Goal: Check status: Check status

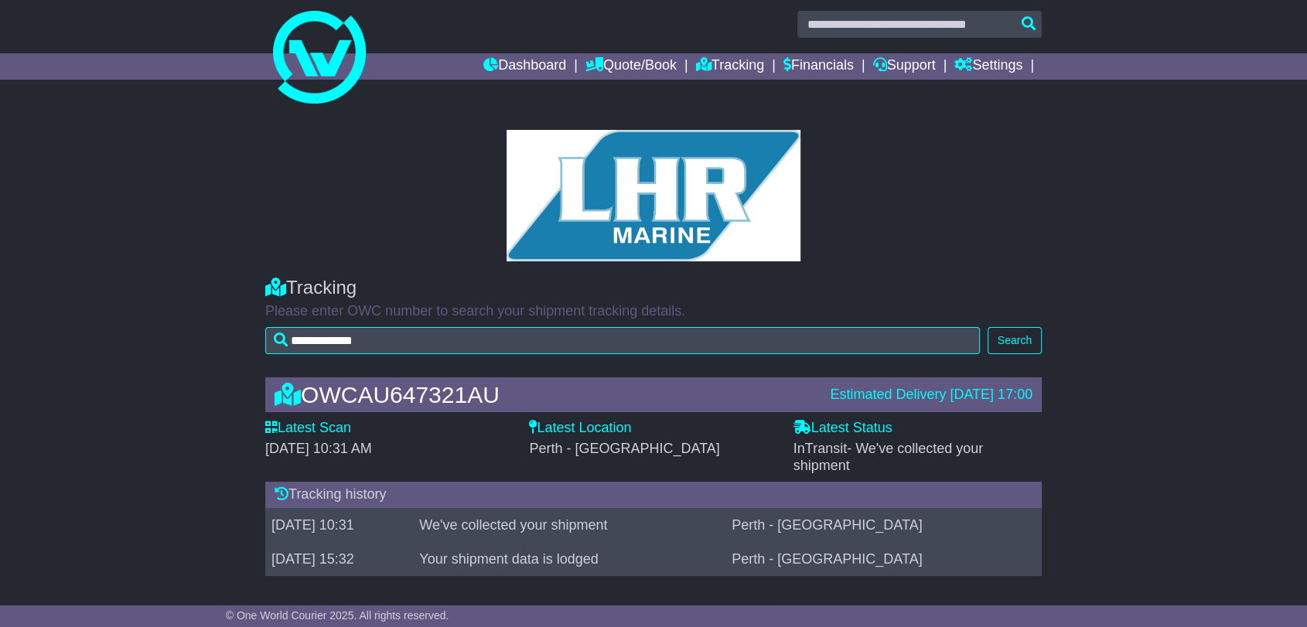
scroll to position [12, 0]
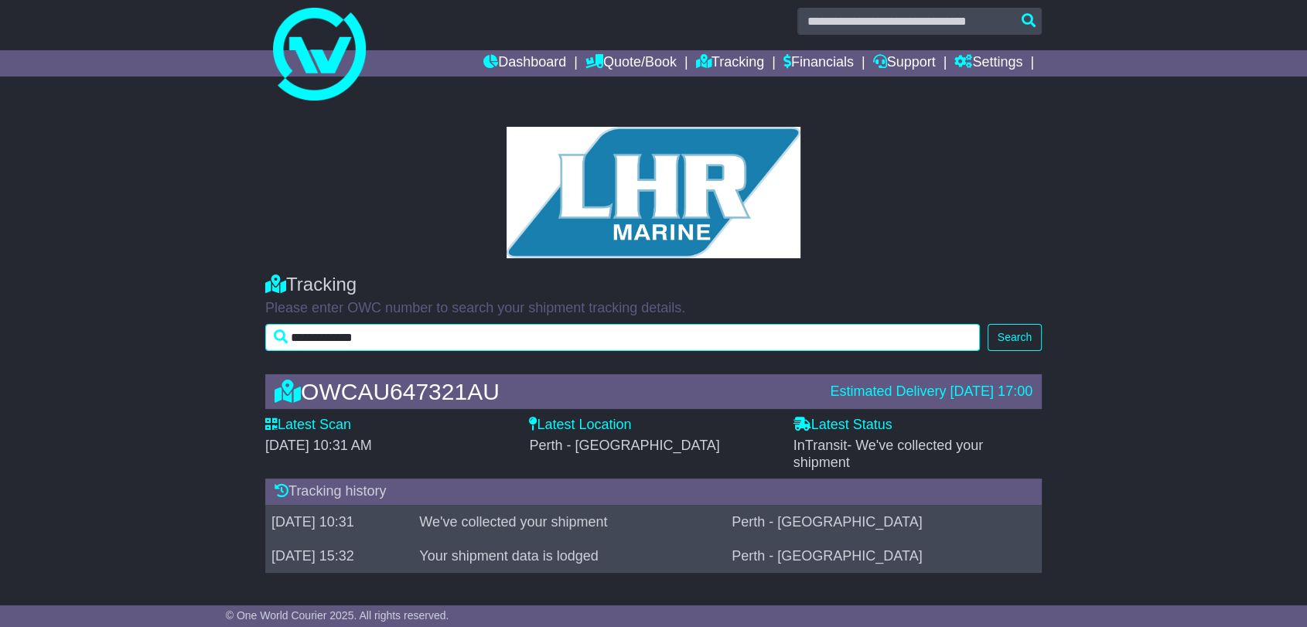
click at [366, 343] on input "**********" at bounding box center [622, 337] width 715 height 27
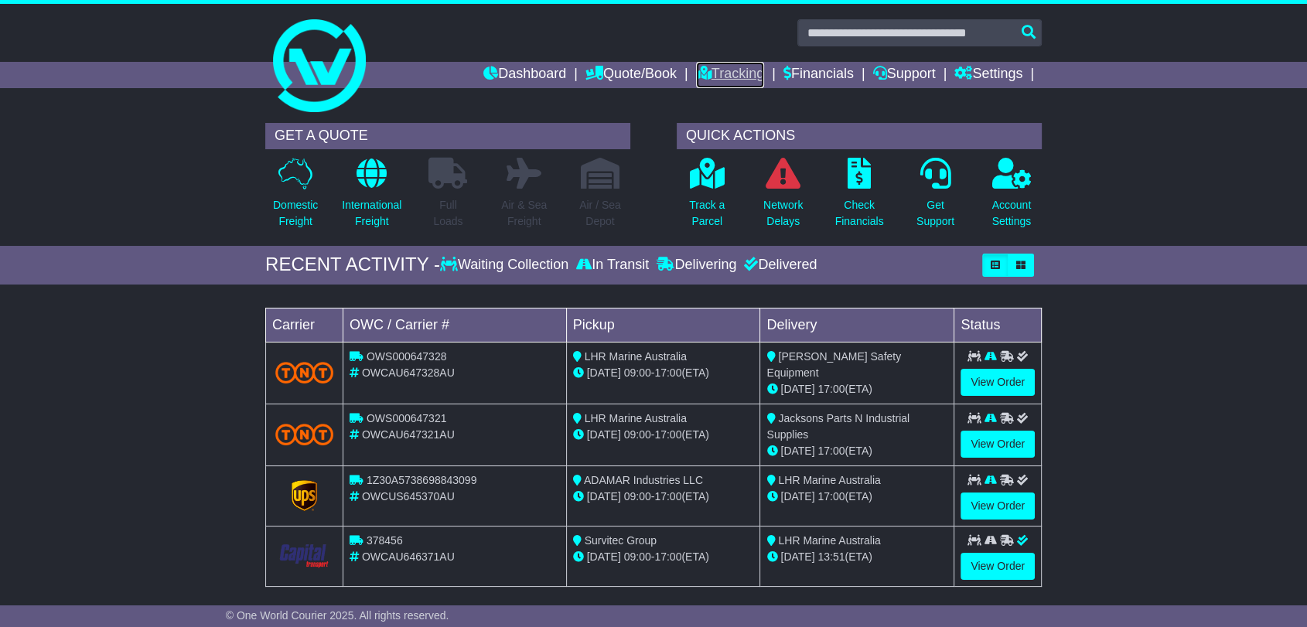
click at [722, 74] on link "Tracking" at bounding box center [730, 75] width 68 height 26
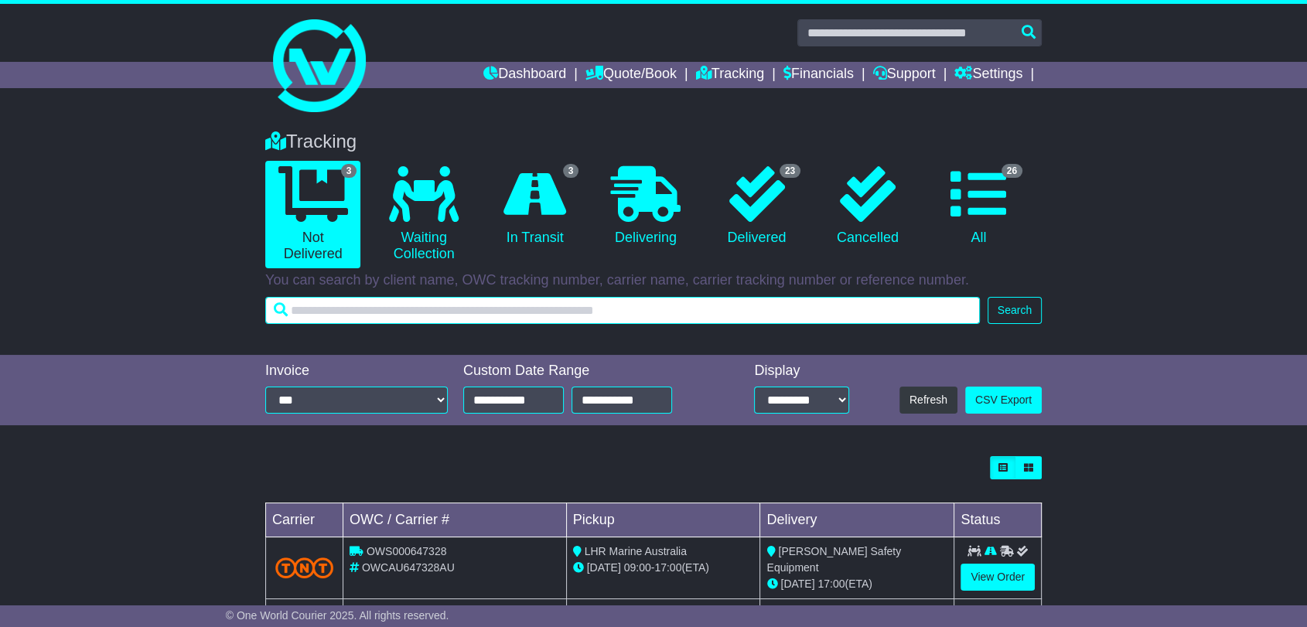
click at [449, 316] on input "text" at bounding box center [622, 310] width 715 height 27
paste input "**********"
type input "**********"
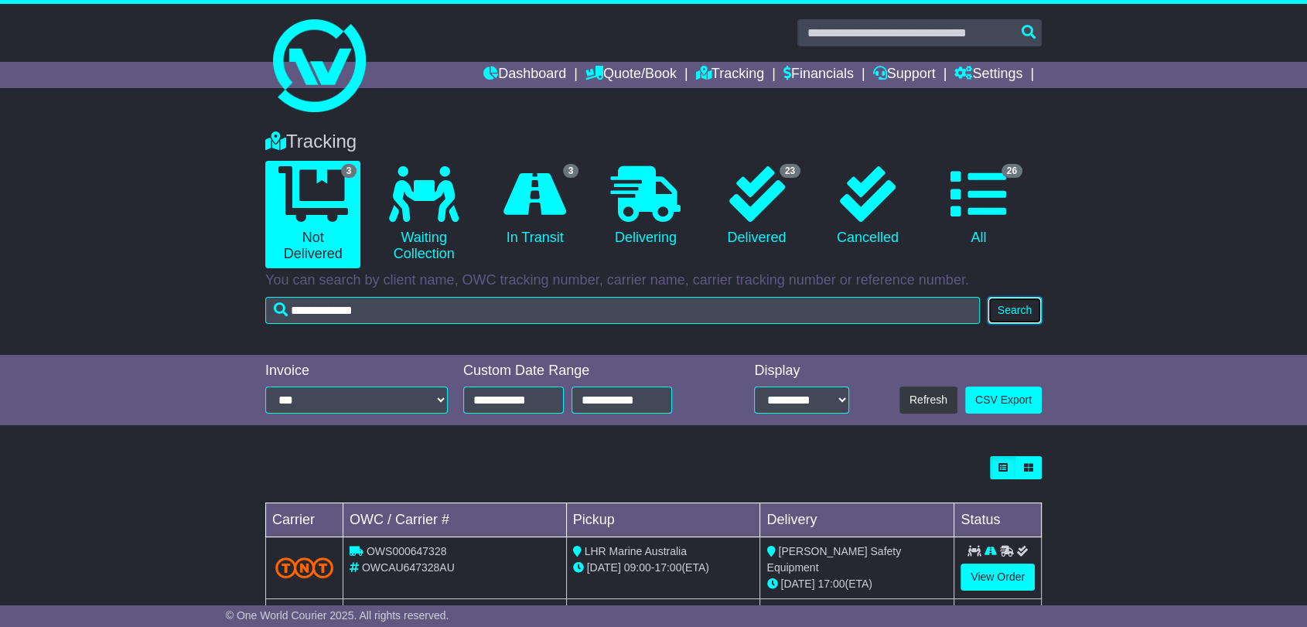
drag, startPoint x: 998, startPoint y: 312, endPoint x: 988, endPoint y: 313, distance: 10.1
click at [996, 312] on button "Search" at bounding box center [1015, 310] width 54 height 27
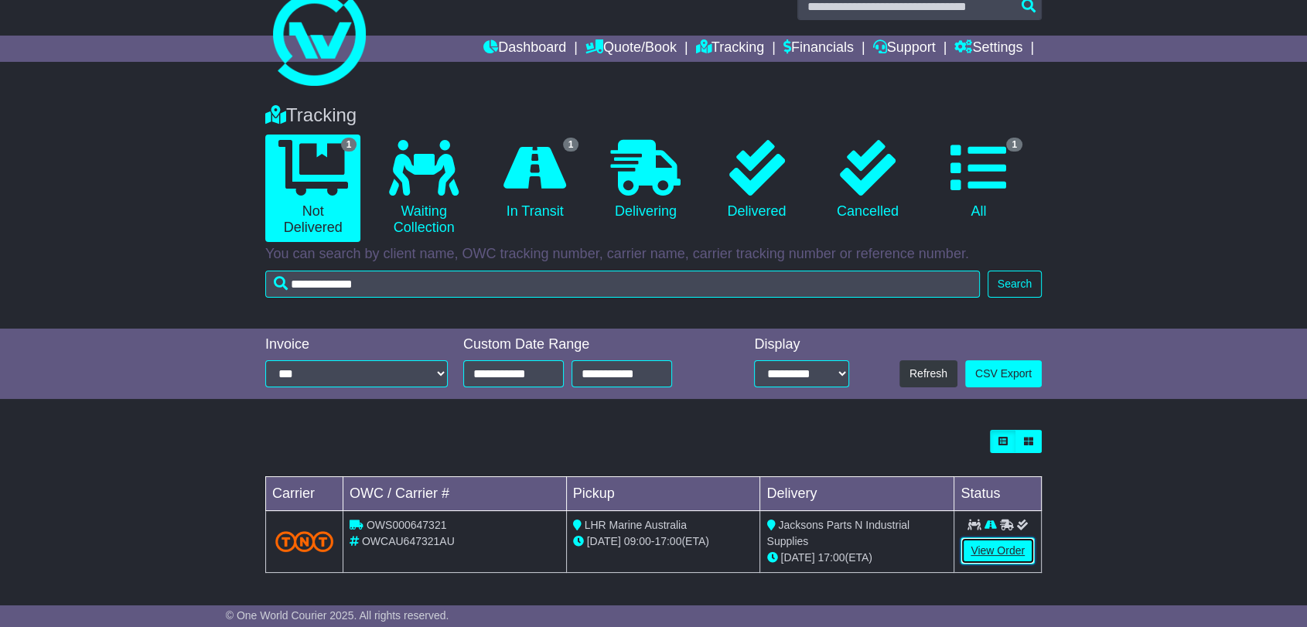
click at [1027, 548] on link "View Order" at bounding box center [997, 550] width 74 height 27
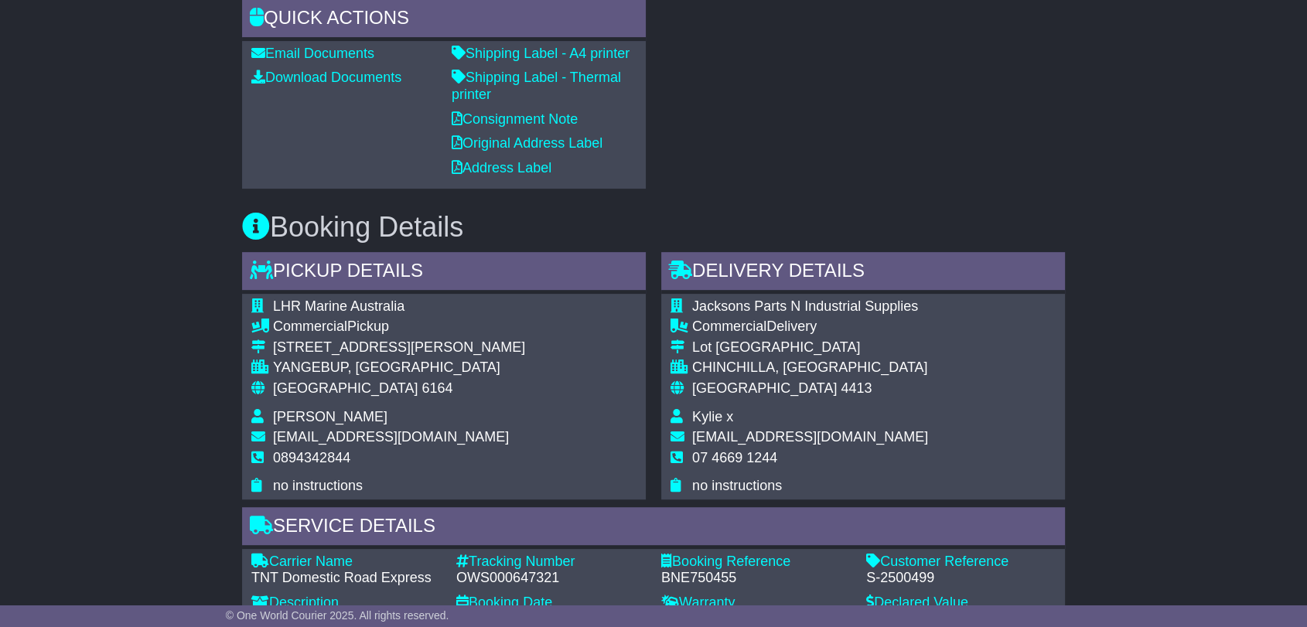
scroll to position [837, 0]
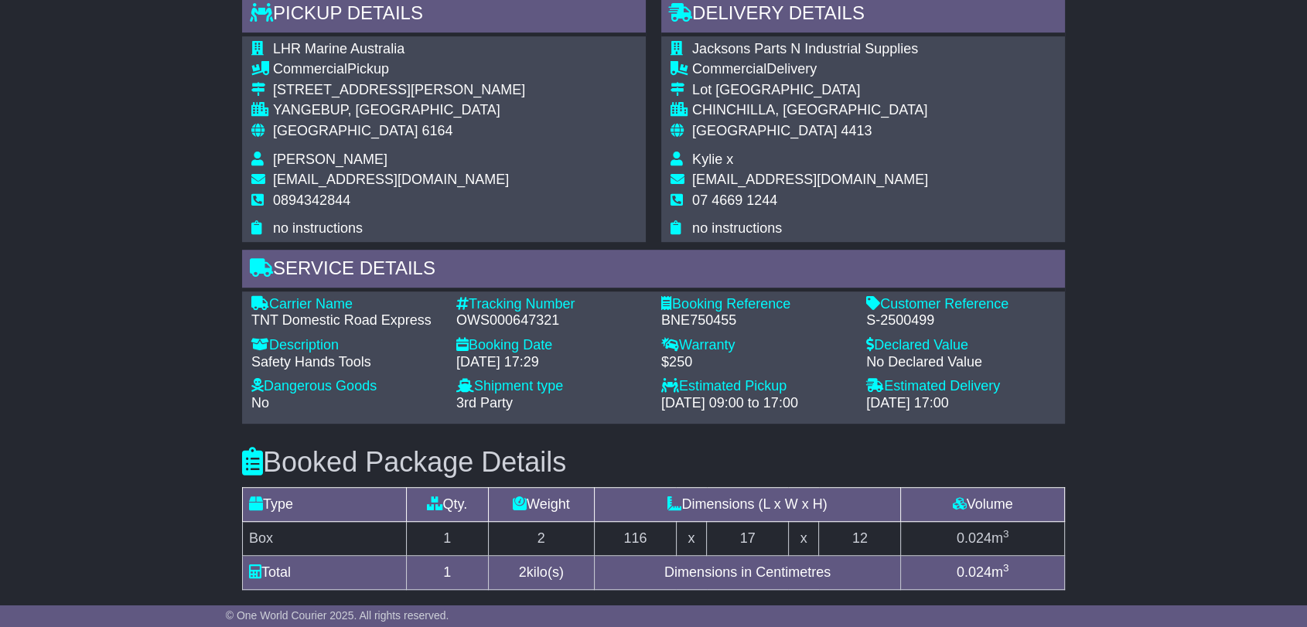
click at [721, 319] on div "BNE750455" at bounding box center [755, 320] width 189 height 17
copy div "BNE750455"
click at [512, 316] on div "OWS000647321" at bounding box center [550, 320] width 189 height 17
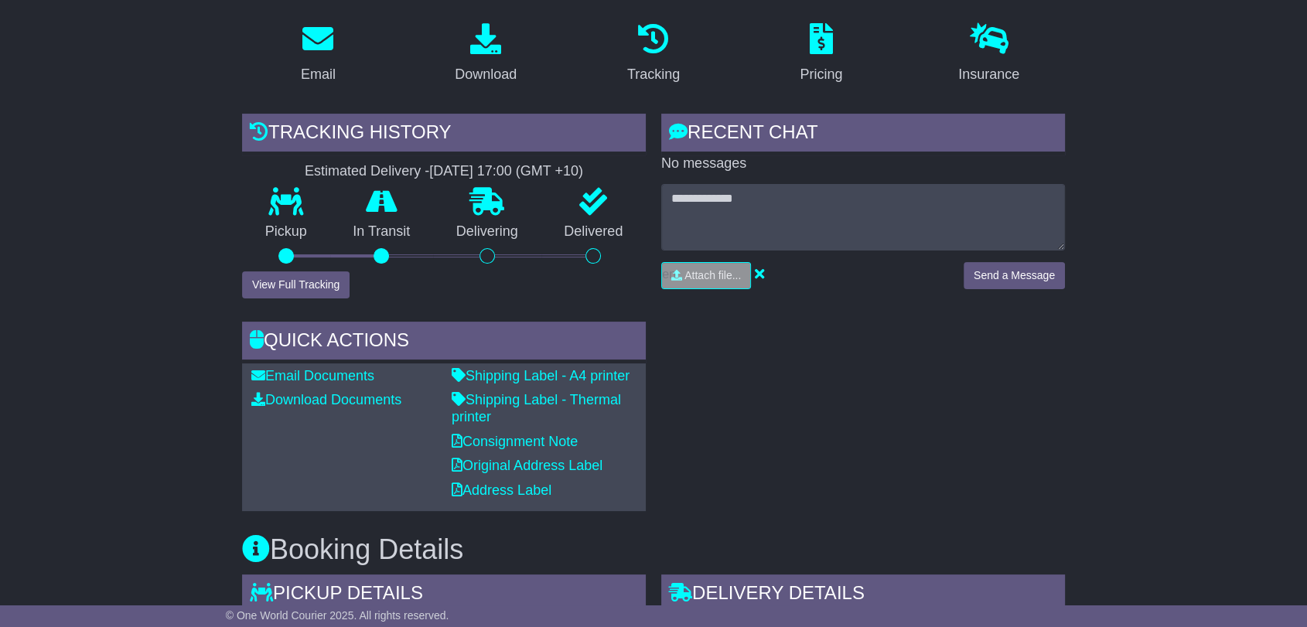
scroll to position [235, 0]
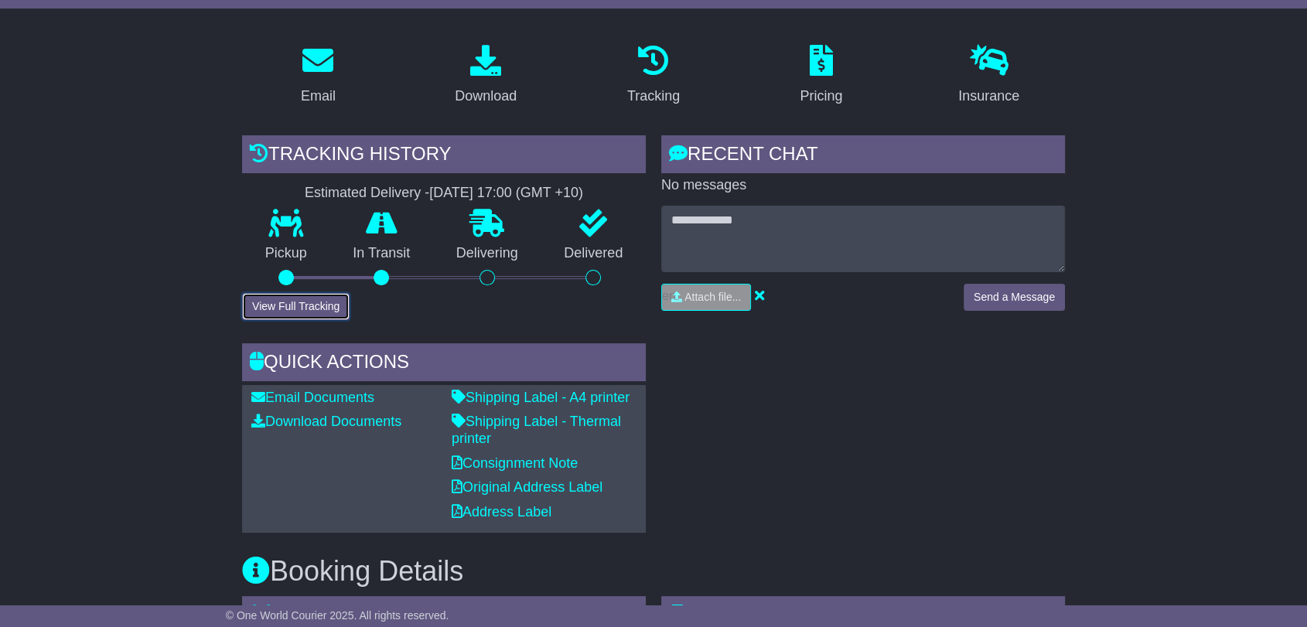
click at [334, 305] on button "View Full Tracking" at bounding box center [295, 306] width 107 height 27
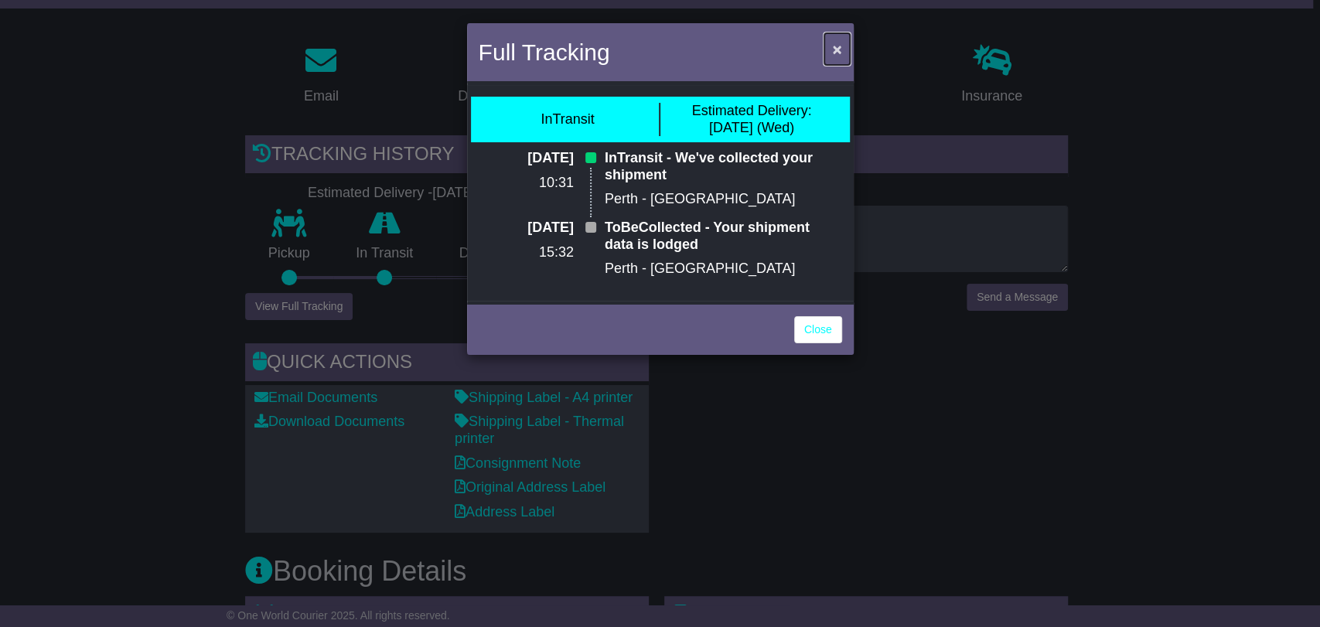
click at [833, 40] on span "×" at bounding box center [836, 49] width 9 height 18
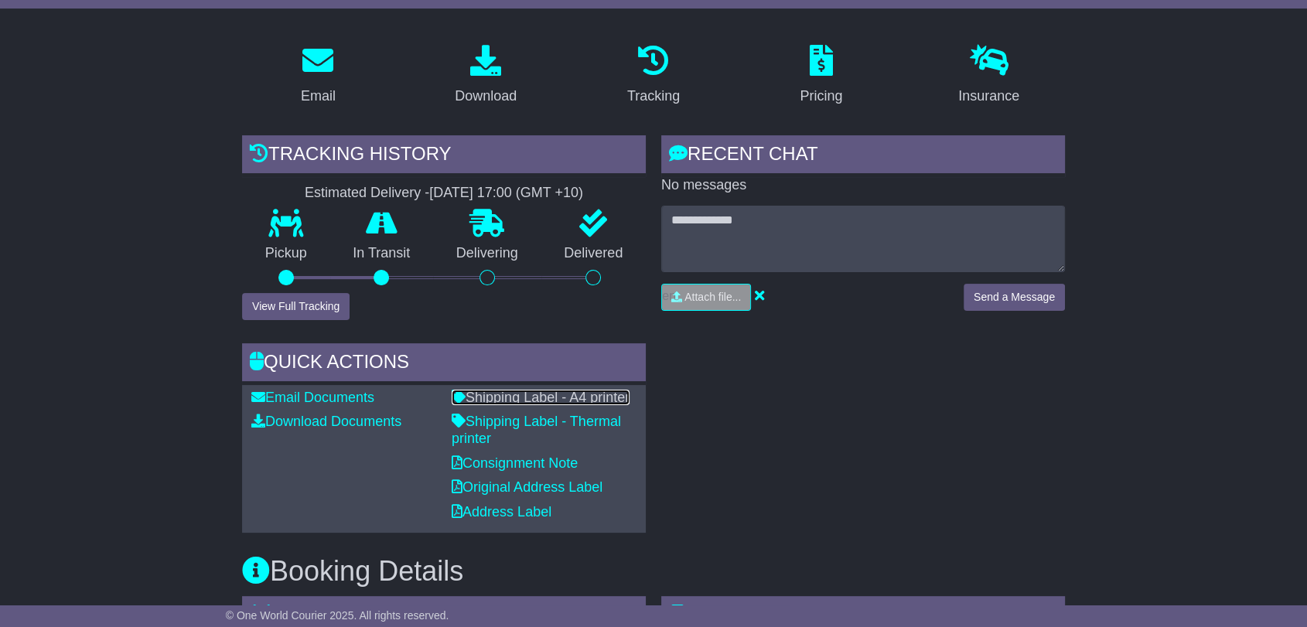
click at [525, 397] on link "Shipping Label - A4 printer" at bounding box center [541, 397] width 178 height 15
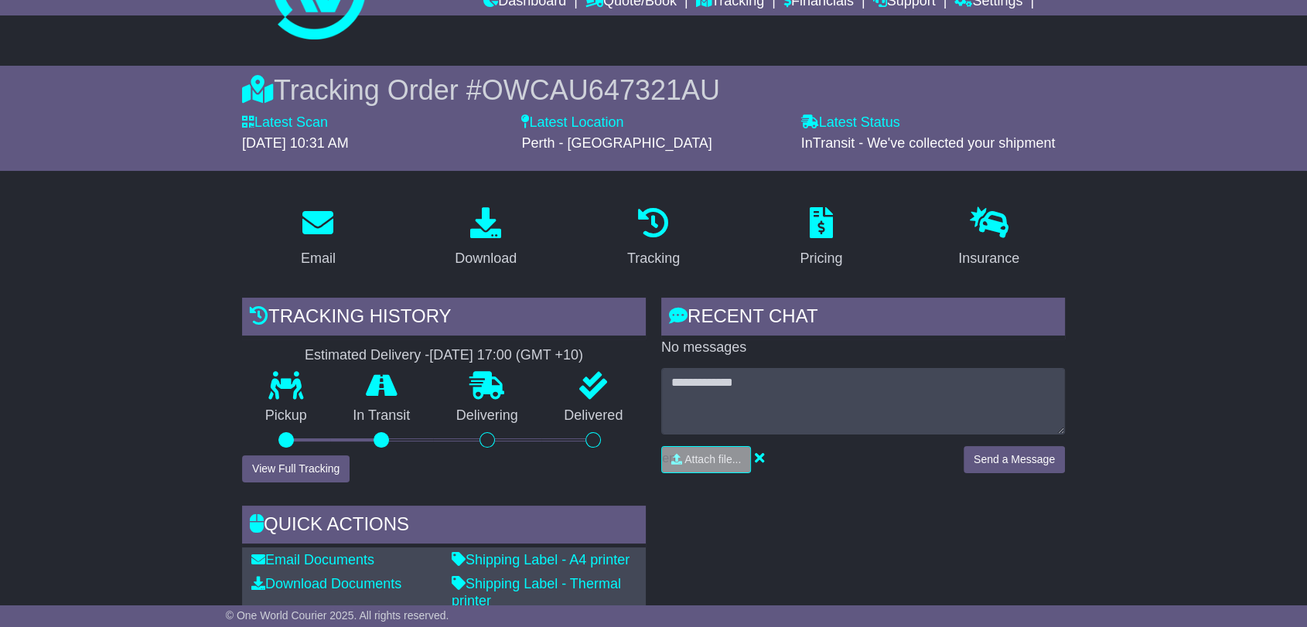
scroll to position [0, 0]
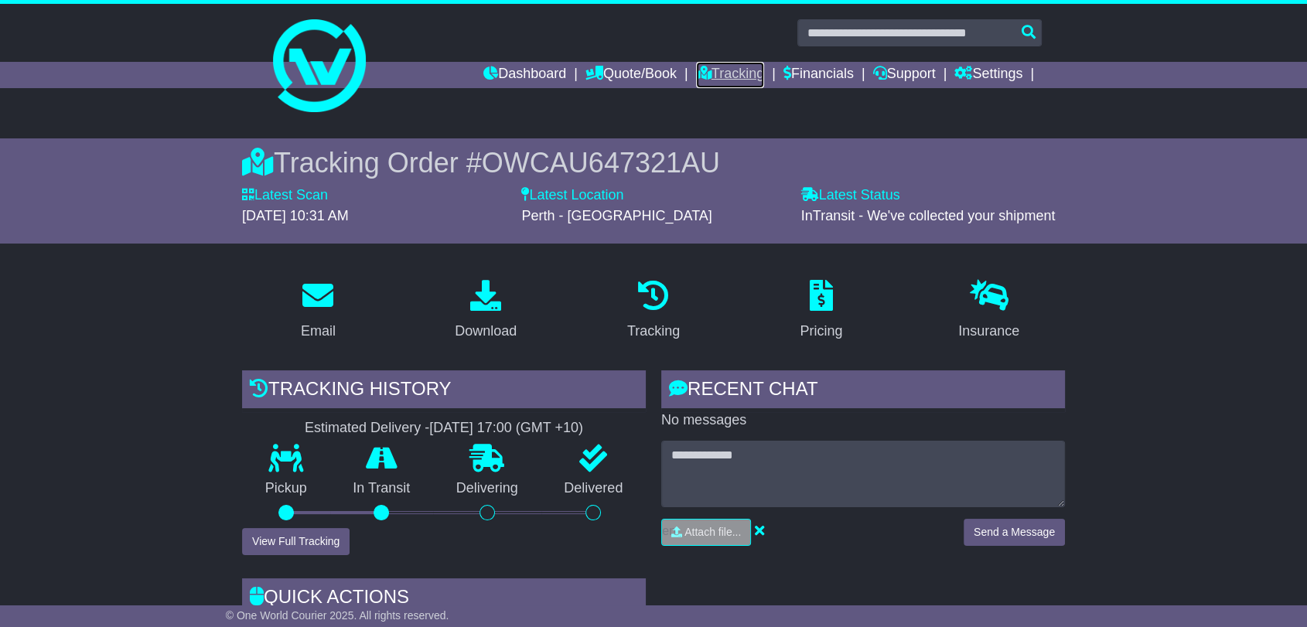
click at [699, 78] on link "Tracking" at bounding box center [730, 75] width 68 height 26
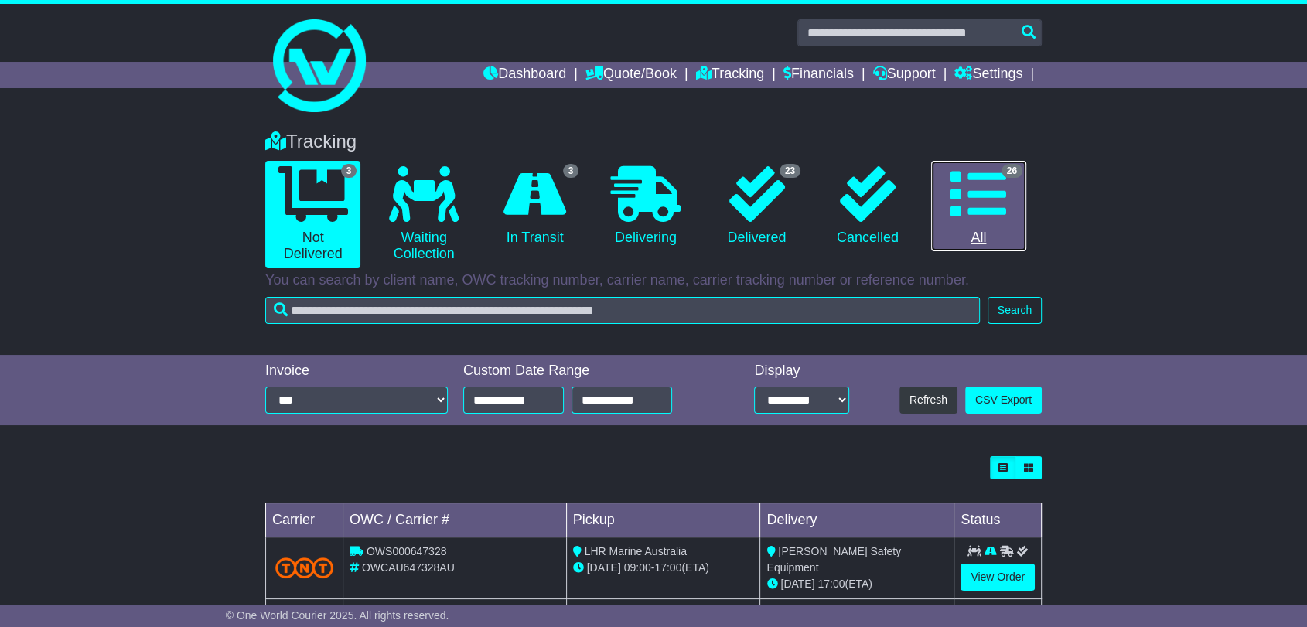
click at [987, 217] on icon at bounding box center [978, 194] width 56 height 56
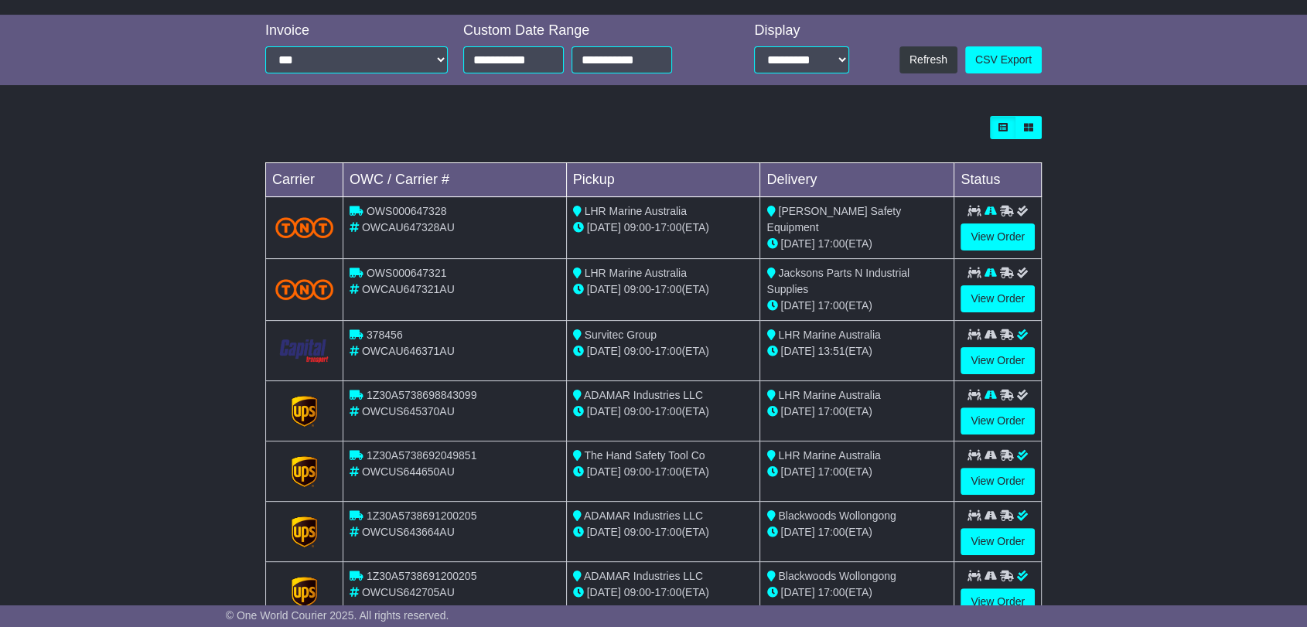
scroll to position [343, 0]
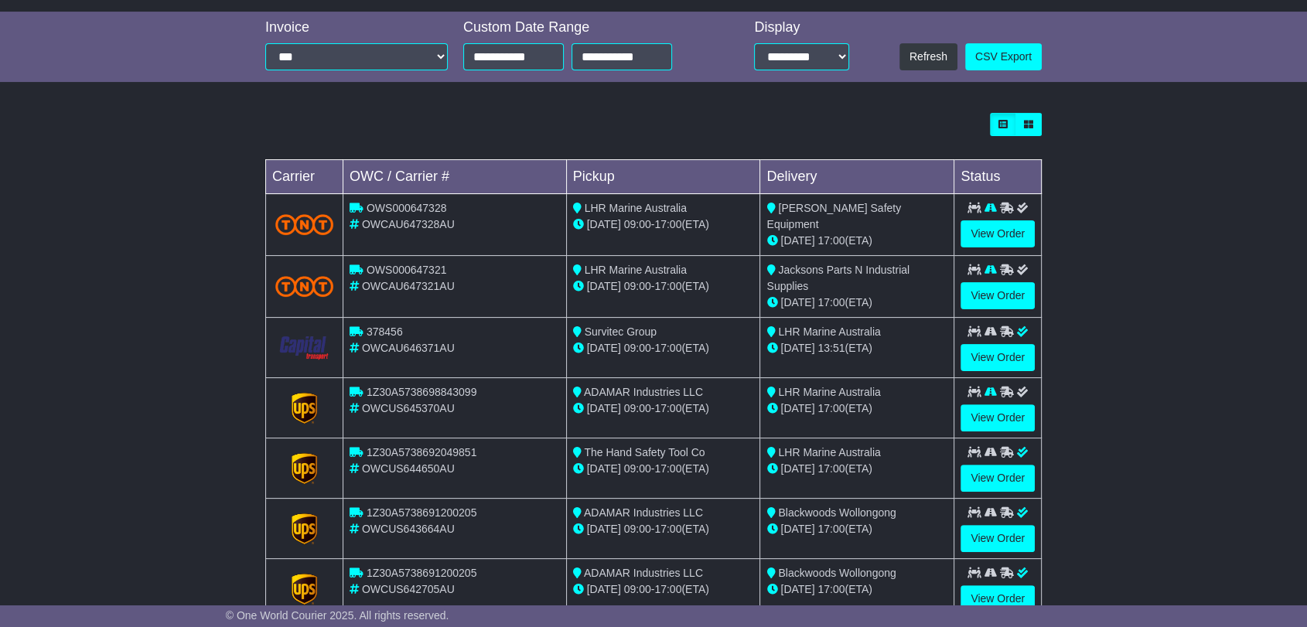
drag, startPoint x: 1022, startPoint y: 356, endPoint x: 1125, endPoint y: 119, distance: 258.7
click at [1138, 218] on div "Loading... No bookings found Carrier OWC / Carrier # Pickup Delivery Status OWS…" at bounding box center [653, 438] width 1307 height 667
